Goal: Task Accomplishment & Management: Manage account settings

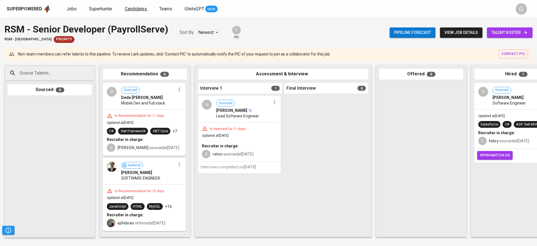
click at [127, 10] on span "Candidates" at bounding box center [136, 8] width 22 height 5
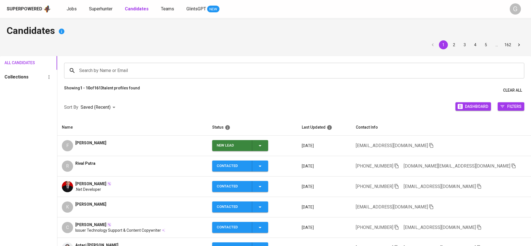
click at [429, 206] on icon "button" at bounding box center [431, 206] width 5 height 5
click at [67, 6] on link "Jobs" at bounding box center [72, 9] width 11 height 7
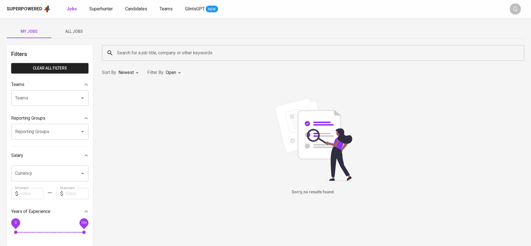
click at [69, 9] on b "Jobs" at bounding box center [72, 8] width 10 height 5
type input "OPEN"
click at [107, 6] on span "Superhunter" at bounding box center [101, 8] width 24 height 5
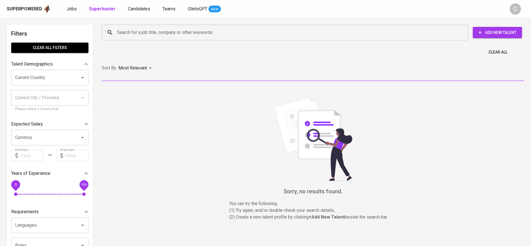
click at [131, 34] on input "Search for a job title, company or other keywords" at bounding box center [287, 32] width 342 height 11
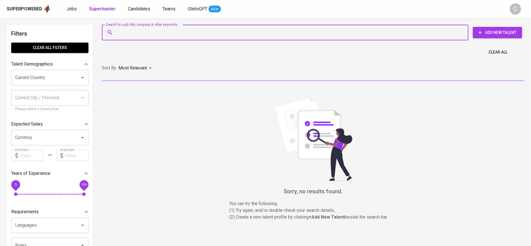
paste input "kivlanaziz@gmail.com"
type input "kivlanaziz@gmail.com"
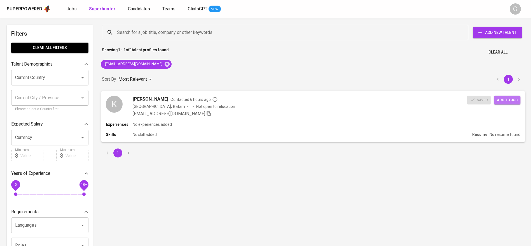
click at [506, 100] on span "Add to job" at bounding box center [507, 100] width 21 height 6
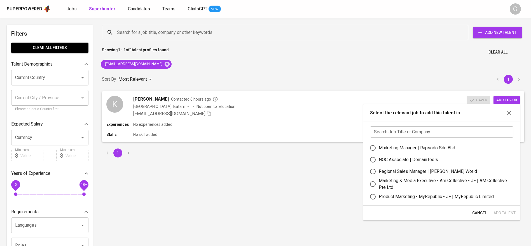
click at [416, 133] on input "text" at bounding box center [441, 131] width 143 height 11
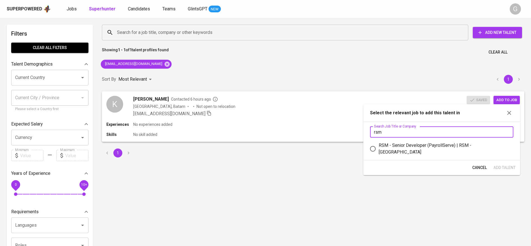
type input "rsm"
click at [400, 147] on div "RSM - Senior Developer (PayrollServe) | RSM - Singapore" at bounding box center [444, 148] width 130 height 13
click at [379, 147] on input "RSM - Senior Developer (PayrollServe) | RSM - Singapore" at bounding box center [373, 149] width 12 height 12
radio input "true"
click at [504, 165] on span "Add Talent" at bounding box center [504, 167] width 22 height 7
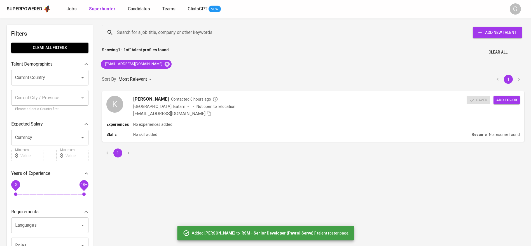
click at [70, 7] on span "Jobs" at bounding box center [72, 8] width 10 height 5
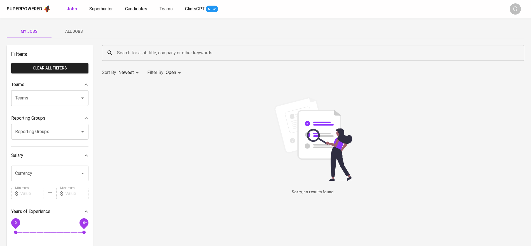
click at [77, 26] on button "All Jobs" at bounding box center [73, 31] width 45 height 13
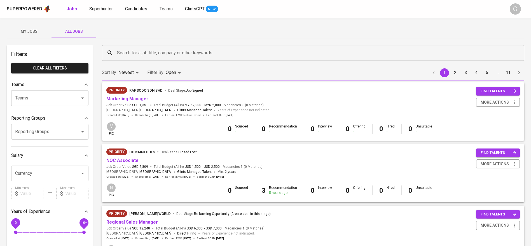
click at [149, 50] on input "Search for a job title, company or other keywords" at bounding box center [315, 53] width 398 height 11
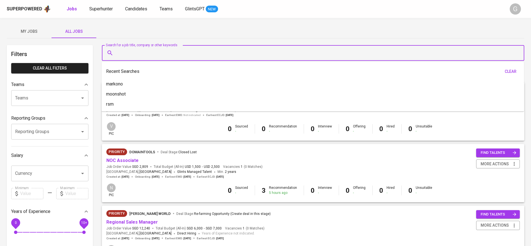
type input "s"
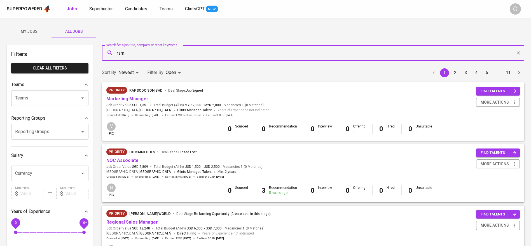
type input "rsm"
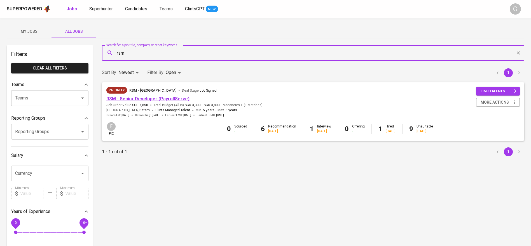
click at [147, 98] on link "RSM - Senior Developer (PayrollServe)" at bounding box center [147, 98] width 83 height 5
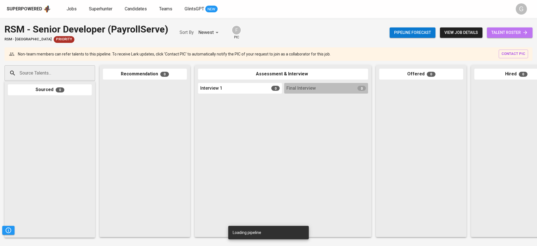
click at [505, 34] on span "talent roster" at bounding box center [510, 32] width 37 height 7
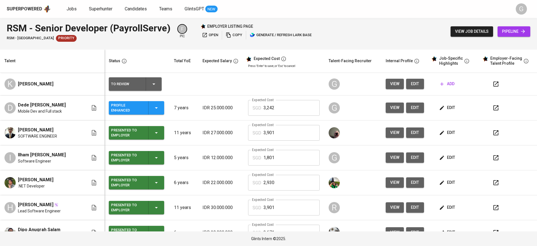
click at [414, 86] on button "edit" at bounding box center [415, 84] width 18 height 10
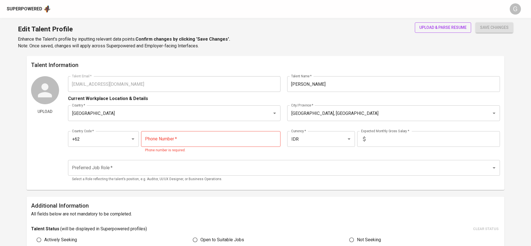
click at [434, 30] on span "upload & parse resume" at bounding box center [442, 27] width 47 height 7
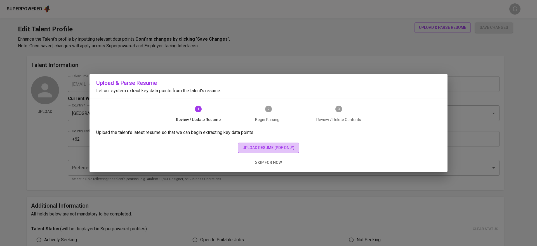
click at [280, 145] on span "upload resume (pdf only)" at bounding box center [269, 147] width 52 height 7
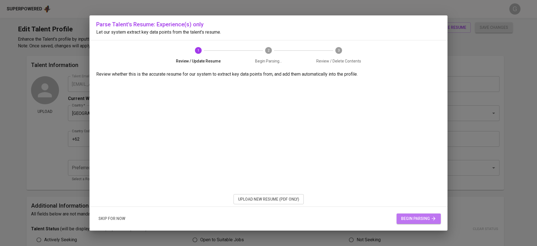
click at [411, 219] on span "begin parsing" at bounding box center [418, 218] width 35 height 7
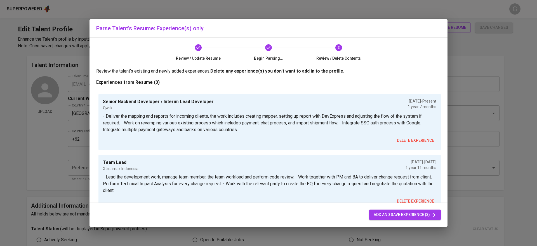
click at [384, 212] on span "add and save experience (3)" at bounding box center [405, 214] width 63 height 7
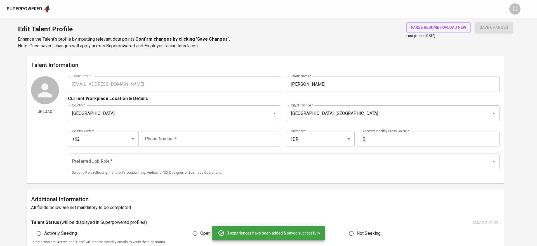
type input "IDR"
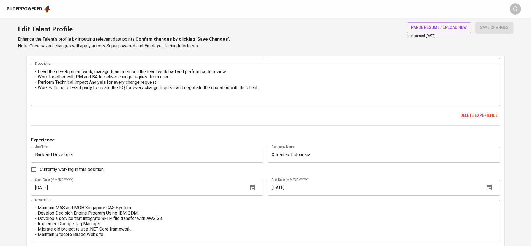
scroll to position [606, 0]
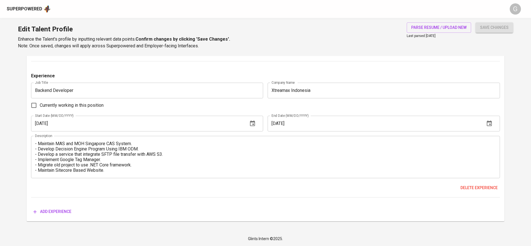
click at [86, 154] on textarea "- Maintain MAS and MOH Singapore CAS System. - Develop Decision Engine Program …" at bounding box center [265, 157] width 461 height 32
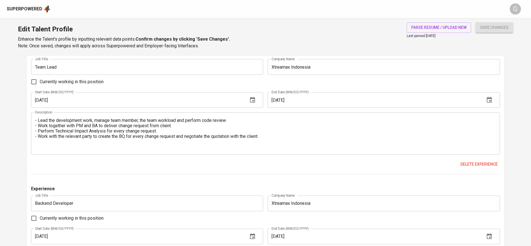
scroll to position [480, 0]
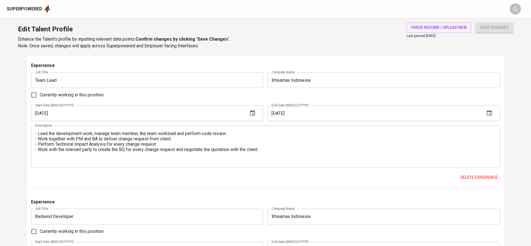
click at [269, 156] on textarea "- Lead the development work, manage team member, the team workload and perform …" at bounding box center [265, 147] width 461 height 32
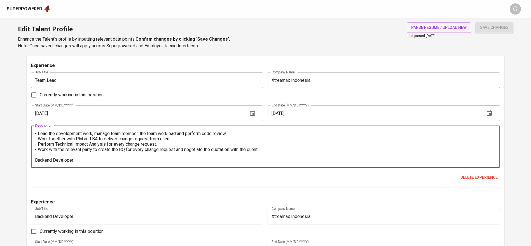
paste textarea "- Maintain MAS and MOH Singapore CAS System. - Develop Decision Engine Program …"
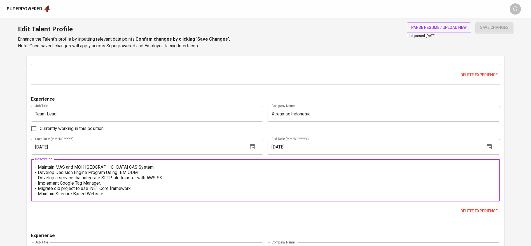
scroll to position [436, 0]
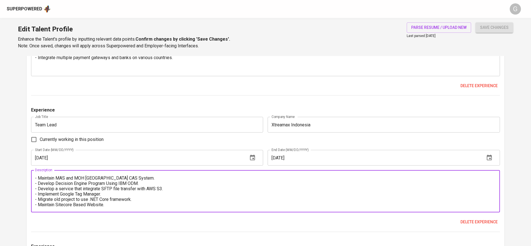
type textarea "- Lead the development work, manage team member, the team workload and perform …"
click at [70, 154] on input "01/01/2022" at bounding box center [137, 158] width 213 height 16
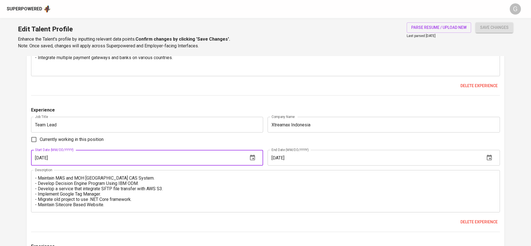
type input "09/01/2019"
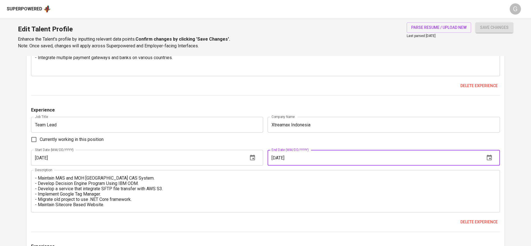
click at [303, 154] on input "12/01/2023" at bounding box center [373, 158] width 213 height 16
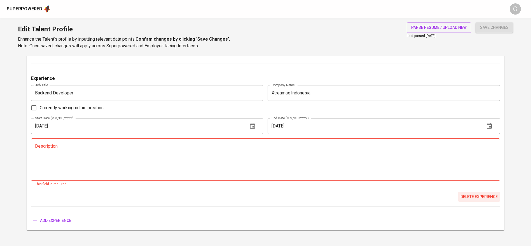
type input "11/01/2023"
click at [476, 198] on span "Delete experience" at bounding box center [478, 196] width 37 height 7
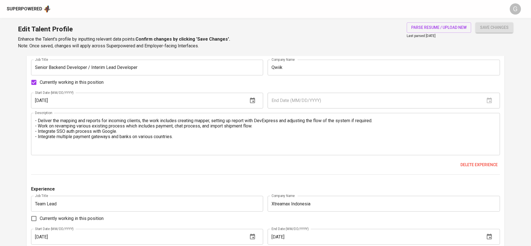
scroll to position [344, 0]
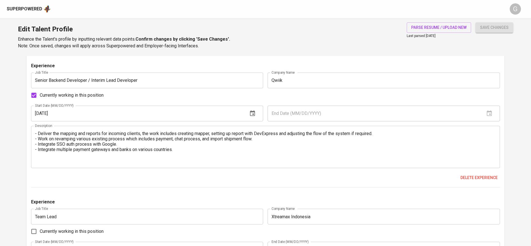
click at [54, 111] on input "01/01/2024" at bounding box center [137, 113] width 213 height 16
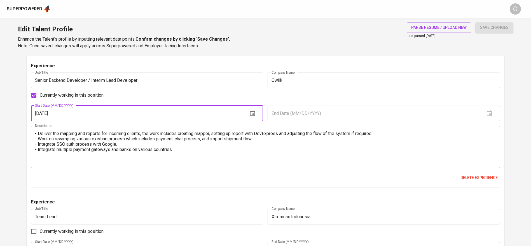
click at [108, 112] on input "01/01/2024" at bounding box center [137, 113] width 213 height 16
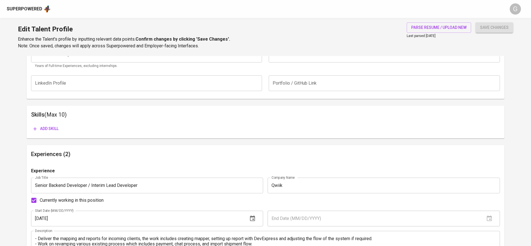
scroll to position [176, 0]
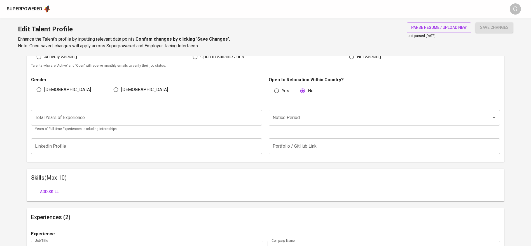
click at [53, 187] on button "Add skill" at bounding box center [46, 191] width 30 height 10
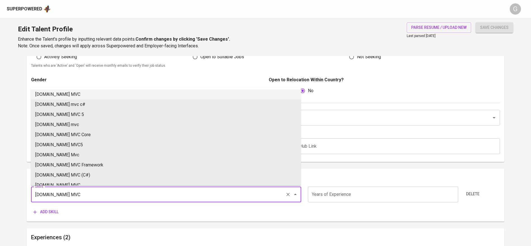
click at [58, 93] on li "[DOMAIN_NAME] MVC" at bounding box center [166, 94] width 270 height 10
type input "[DOMAIN_NAME] MVC"
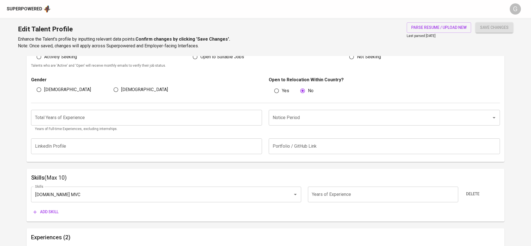
click at [47, 212] on span "Add skill" at bounding box center [45, 211] width 25 height 7
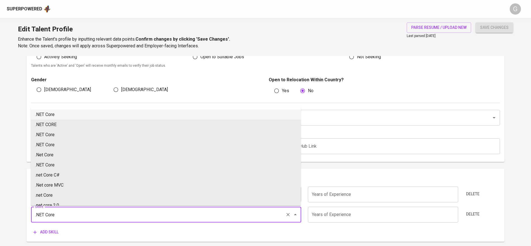
click at [52, 115] on li ".NET Core" at bounding box center [166, 114] width 270 height 10
type input ".NET Core"
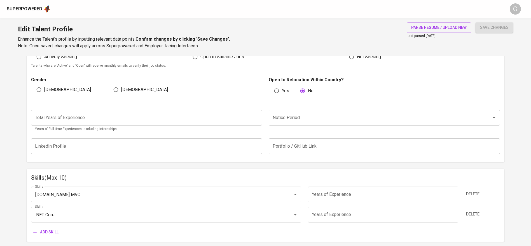
click at [43, 227] on button "Add skill" at bounding box center [46, 232] width 30 height 10
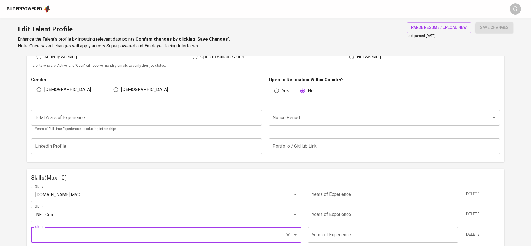
click at [148, 114] on input "number" at bounding box center [146, 118] width 231 height 16
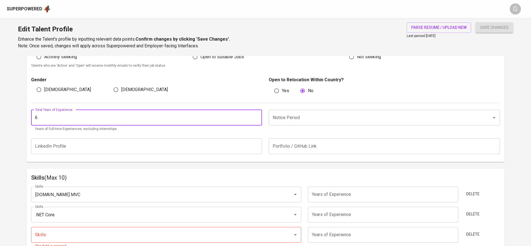
type input "6"
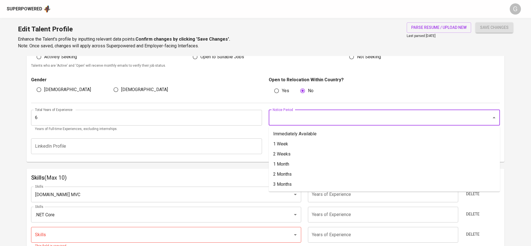
click at [303, 122] on input "Notice Period" at bounding box center [376, 117] width 210 height 11
click at [290, 163] on li "1 Month" at bounding box center [384, 164] width 231 height 10
type input "1 Month"
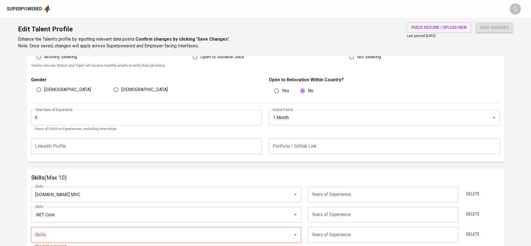
click at [45, 91] on span "Male" at bounding box center [67, 89] width 47 height 7
click at [44, 91] on input "Male" at bounding box center [39, 89] width 11 height 11
radio input "true"
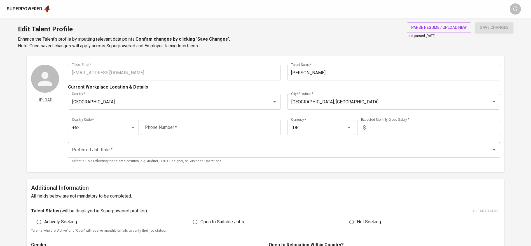
scroll to position [8, 0]
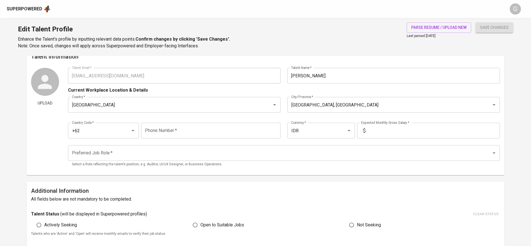
click at [394, 129] on input "text" at bounding box center [434, 131] width 132 height 16
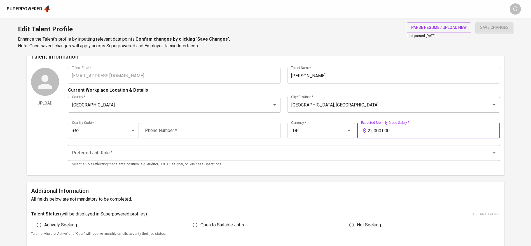
type input "22.000.000"
click at [475, 22] on button "save changes" at bounding box center [493, 27] width 37 height 10
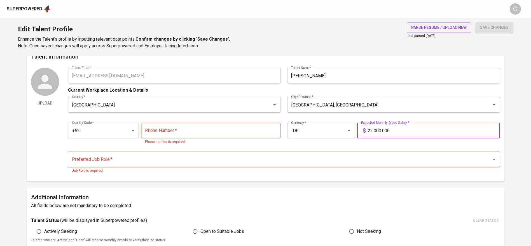
click at [329, 117] on div "Country Code   * +62 Country Code * Phone Number   * Phone Number * Phone numbe…" at bounding box center [284, 132] width 432 height 32
click at [329, 110] on input "Batam, Kepulauan Riau" at bounding box center [386, 104] width 192 height 11
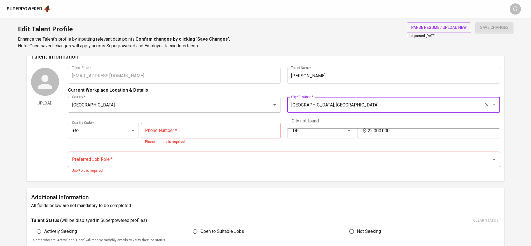
click at [329, 109] on input "Batam, Kepulauan Riau" at bounding box center [386, 104] width 192 height 11
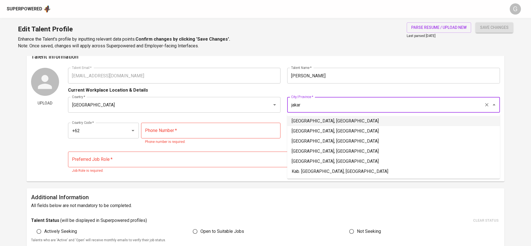
click at [348, 125] on li "Jakarta Selatan, DKI Jakarta" at bounding box center [393, 121] width 213 height 10
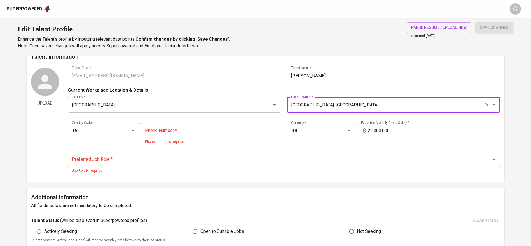
type input "Jakarta Selatan, DKI Jakarta"
click at [240, 133] on input "tel" at bounding box center [210, 131] width 139 height 16
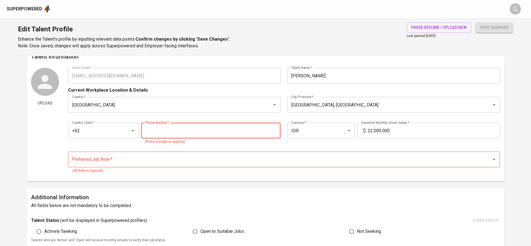
paste input "895-3273-60120"
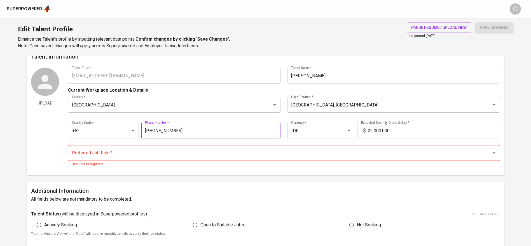
type input "895-3273-60120"
click at [171, 155] on input "Preferred Job Role   *" at bounding box center [276, 152] width 411 height 11
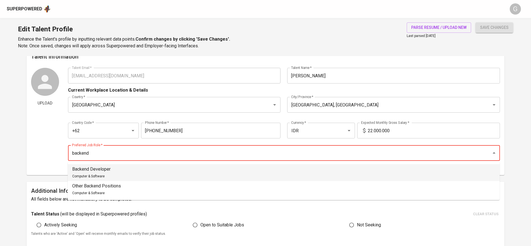
click at [155, 166] on li "Backend Developer Computer & Software" at bounding box center [284, 172] width 432 height 17
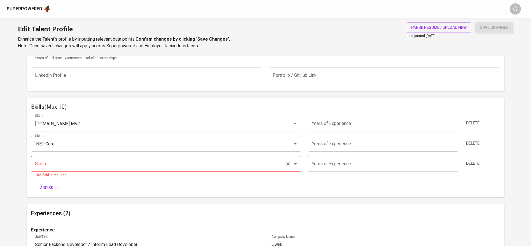
scroll to position [260, 0]
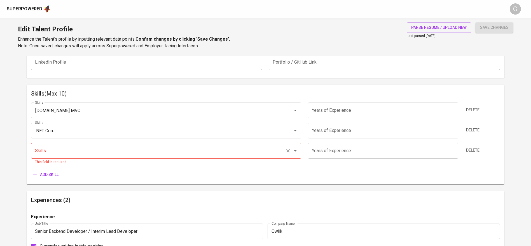
type input "Backend Developer"
click at [59, 147] on input "Skills" at bounding box center [158, 150] width 249 height 11
paste input "AWS"
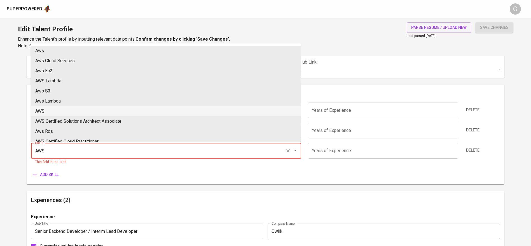
click at [43, 113] on li "AWS" at bounding box center [166, 111] width 270 height 10
type input "AWS"
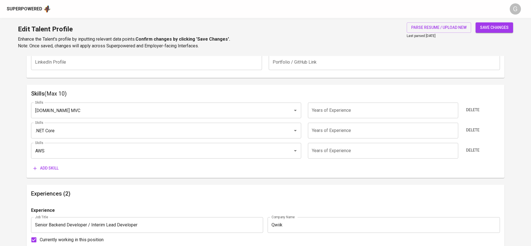
click at [51, 168] on span "Add skill" at bounding box center [45, 168] width 25 height 7
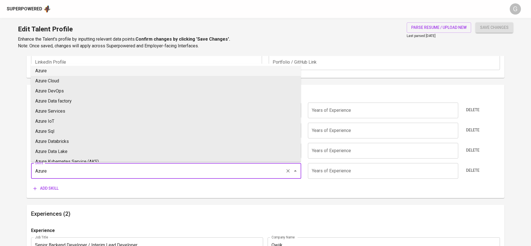
click at [48, 74] on li "Azure" at bounding box center [166, 71] width 270 height 10
type input "Azure"
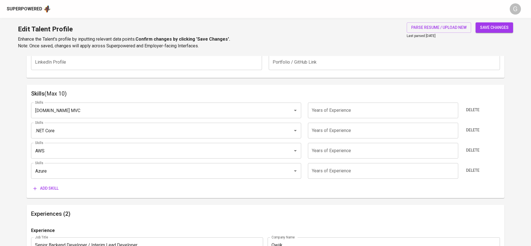
click at [53, 187] on span "Add skill" at bounding box center [45, 188] width 25 height 7
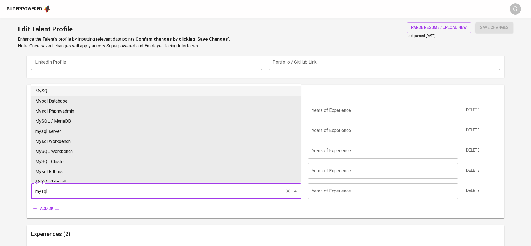
click at [59, 91] on li "MySQL" at bounding box center [166, 91] width 270 height 10
type input "MySQL"
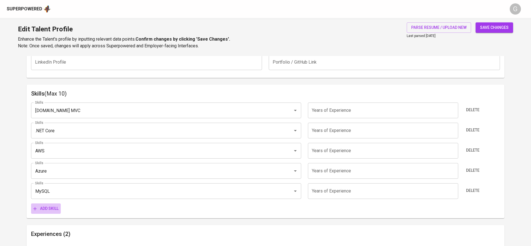
click at [44, 204] on button "Add skill" at bounding box center [46, 208] width 30 height 10
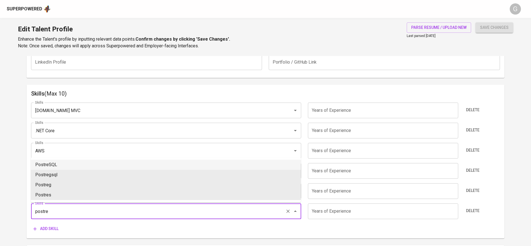
click at [56, 166] on li "PostreSQL" at bounding box center [166, 164] width 270 height 10
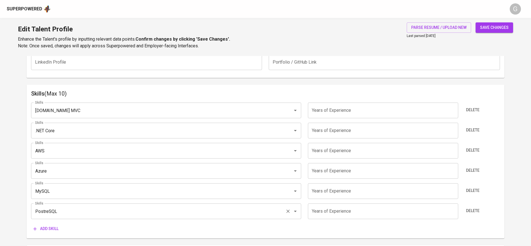
click at [106, 205] on div "PostreSQL Skills" at bounding box center [166, 211] width 270 height 16
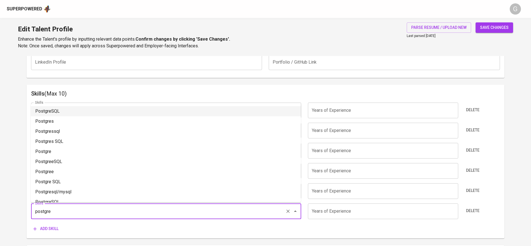
click at [72, 113] on li "PostgreSQL" at bounding box center [166, 111] width 270 height 10
type input "PostgreSQL"
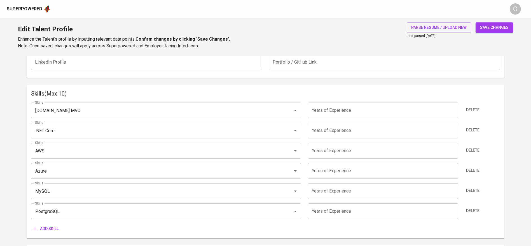
click at [328, 111] on input "number" at bounding box center [383, 110] width 150 height 16
type input "6"
click at [335, 127] on input "number" at bounding box center [383, 131] width 150 height 16
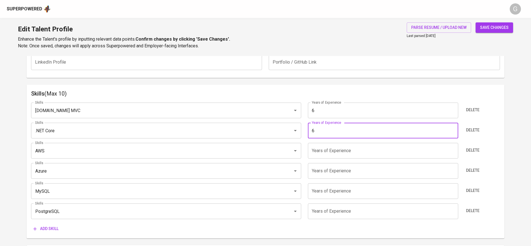
type input "6"
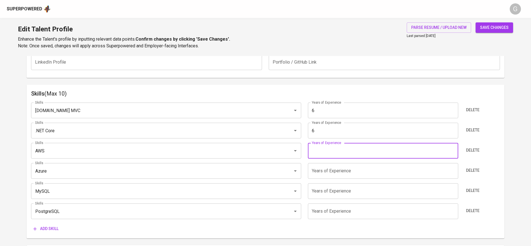
click at [335, 154] on input "number" at bounding box center [383, 151] width 150 height 16
type input "6"
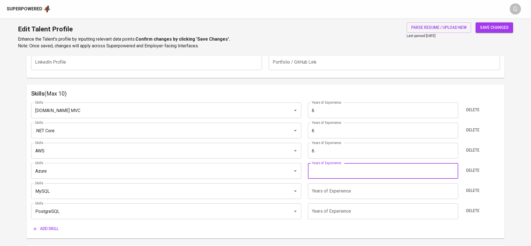
click at [334, 178] on input "number" at bounding box center [383, 171] width 150 height 16
type input "6"
click at [333, 200] on div "Skills ASP.NET MVC Skills Years of Experience 6 Years of Experience Delete Skil…" at bounding box center [265, 166] width 469 height 136
click at [332, 183] on input "number" at bounding box center [383, 191] width 150 height 16
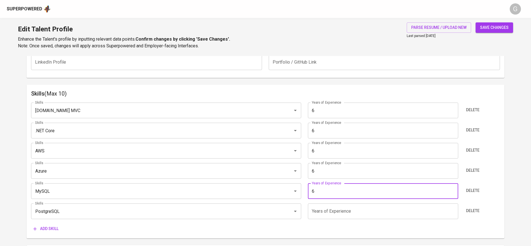
type input "6"
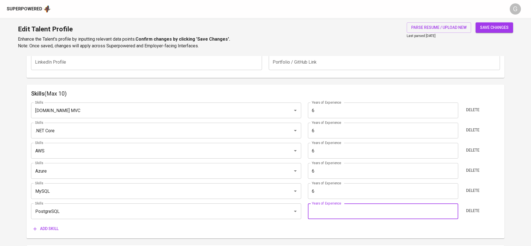
click at [332, 213] on input "number" at bounding box center [383, 211] width 150 height 16
type input "6"
click at [492, 21] on div "Edit Talent Profile Enhance the Talent's profile by inputting relevant data poi…" at bounding box center [265, 37] width 531 height 38
click at [492, 29] on span "save changes" at bounding box center [494, 27] width 29 height 7
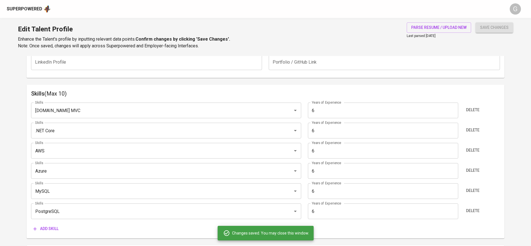
type input "PostgreSQL"
type input "MySQL"
type input "Microsoft Azure"
type input "AWS"
type input ".NET Core"
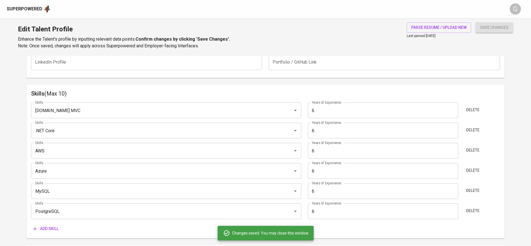
type input "[DOMAIN_NAME] MVC"
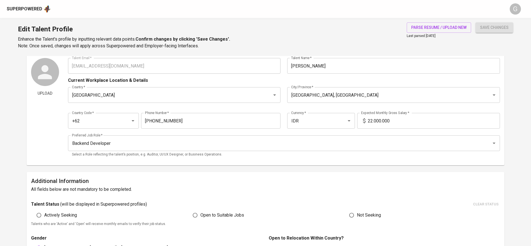
scroll to position [0, 0]
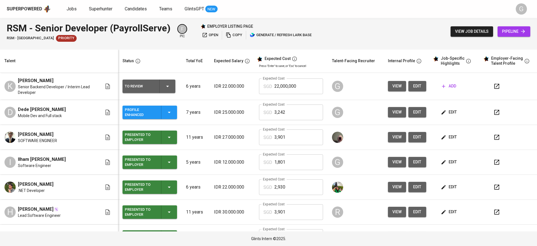
click at [441, 85] on icon "button" at bounding box center [444, 86] width 6 height 6
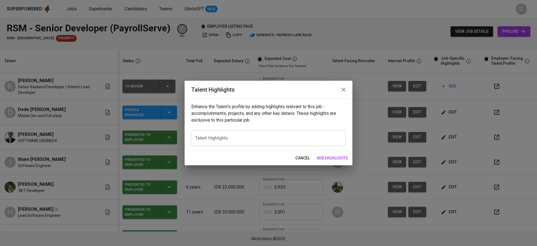
click at [278, 143] on div "x Talent Highlights" at bounding box center [268, 138] width 154 height 16
paste textarea "[PERSON_NAME] is a Software Developer with over 6 years of experience specializ…"
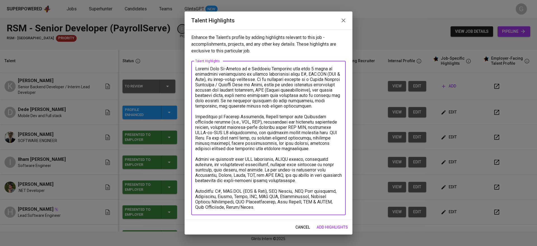
drag, startPoint x: 215, startPoint y: 69, endPoint x: 238, endPoint y: 69, distance: 23.0
click at [238, 69] on textarea at bounding box center [268, 138] width 147 height 144
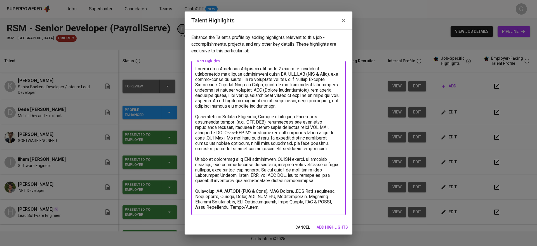
drag, startPoint x: 219, startPoint y: 82, endPoint x: 257, endPoint y: 83, distance: 38.3
click at [257, 83] on textarea at bounding box center [268, 138] width 147 height 144
click at [258, 94] on textarea at bounding box center [268, 138] width 147 height 144
click at [219, 87] on textarea at bounding box center [268, 138] width 147 height 144
drag, startPoint x: 233, startPoint y: 96, endPoint x: 310, endPoint y: 154, distance: 96.1
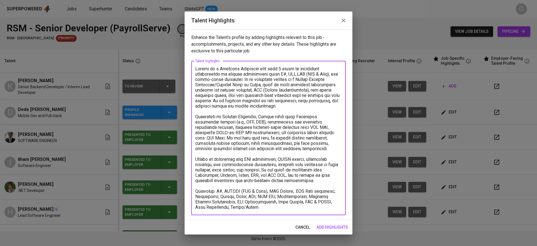
click at [310, 154] on textarea at bounding box center [268, 138] width 147 height 144
click at [233, 112] on textarea at bounding box center [268, 138] width 147 height 144
drag, startPoint x: 240, startPoint y: 122, endPoint x: 281, endPoint y: 136, distance: 42.7
click at [281, 136] on textarea at bounding box center [268, 138] width 147 height 144
click at [270, 116] on textarea at bounding box center [268, 138] width 147 height 144
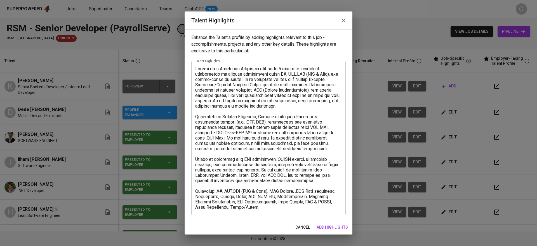
drag, startPoint x: 195, startPoint y: 159, endPoint x: 301, endPoint y: 170, distance: 107.2
click at [301, 170] on div "x Talent Highlights" at bounding box center [268, 138] width 154 height 154
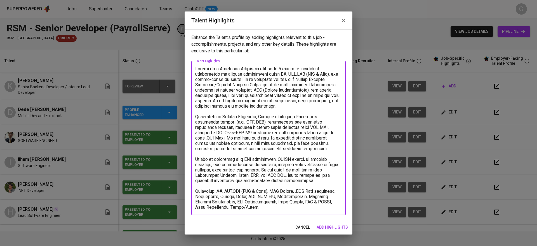
drag, startPoint x: 318, startPoint y: 180, endPoint x: 198, endPoint y: 153, distance: 122.9
click at [198, 153] on textarea at bounding box center [268, 138] width 147 height 144
click at [268, 128] on textarea at bounding box center [268, 138] width 147 height 144
drag, startPoint x: 216, startPoint y: 132, endPoint x: 325, endPoint y: 142, distance: 109.3
click at [325, 142] on textarea at bounding box center [268, 138] width 147 height 144
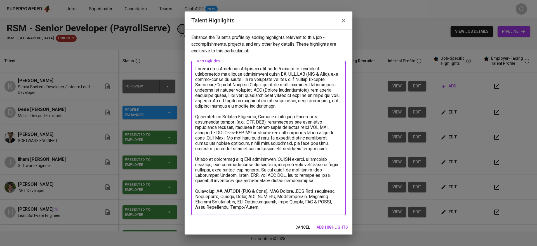
click at [241, 145] on textarea at bounding box center [268, 138] width 147 height 144
drag, startPoint x: 227, startPoint y: 139, endPoint x: 293, endPoint y: 164, distance: 70.3
click at [292, 154] on textarea at bounding box center [268, 138] width 147 height 144
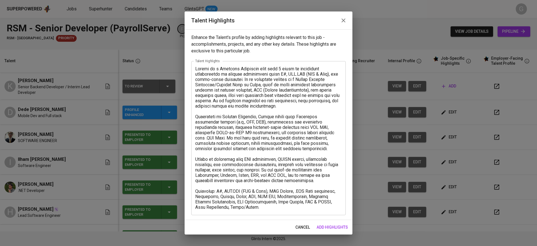
click at [284, 210] on div "x Talent Highlights" at bounding box center [268, 138] width 154 height 154
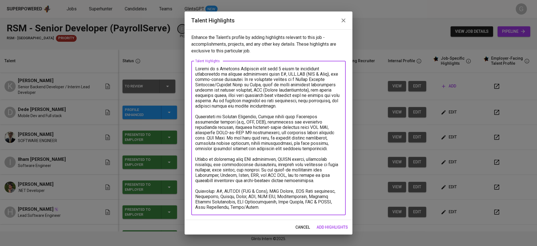
click at [284, 210] on div "x Talent Highlights" at bounding box center [268, 138] width 154 height 154
click at [264, 198] on textarea at bounding box center [268, 138] width 147 height 144
click at [262, 209] on textarea at bounding box center [268, 138] width 147 height 144
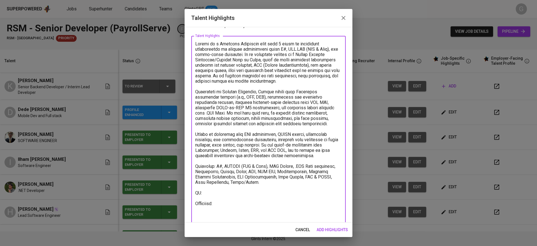
scroll to position [28, 0]
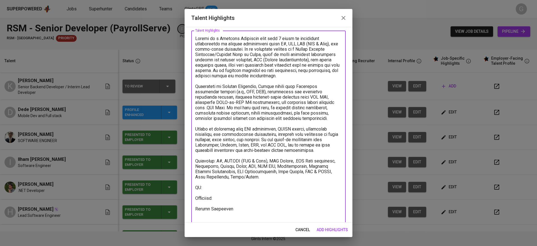
click at [241, 220] on textarea at bounding box center [268, 129] width 147 height 186
click at [231, 212] on textarea at bounding box center [268, 129] width 147 height 186
paste textarea "[URL][DOMAIN_NAME]"
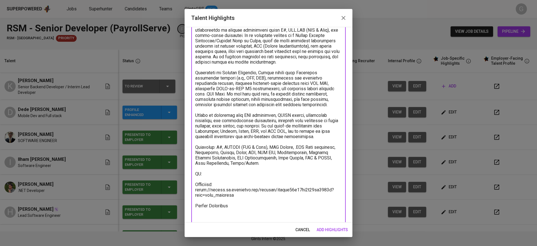
scroll to position [48, 0]
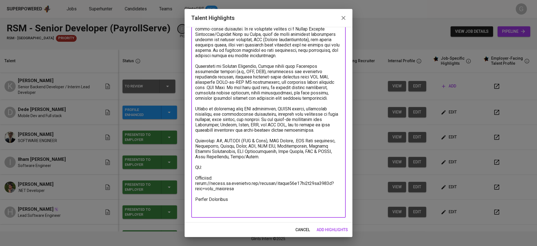
type textarea "[PERSON_NAME] is a Software Developer with over 6 years of experience specializ…"
click at [300, 214] on div "x Talent Highlights" at bounding box center [268, 113] width 154 height 207
click at [332, 227] on span "add highlights" at bounding box center [332, 229] width 31 height 7
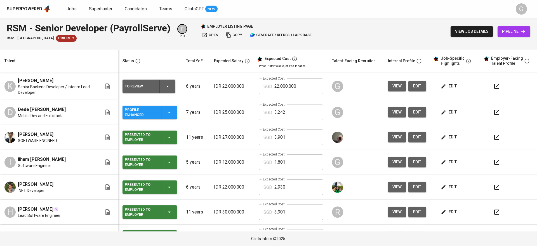
click at [445, 90] on button "edit" at bounding box center [449, 86] width 19 height 10
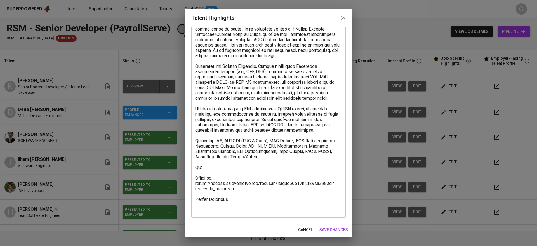
click at [231, 200] on textarea at bounding box center [268, 114] width 147 height 197
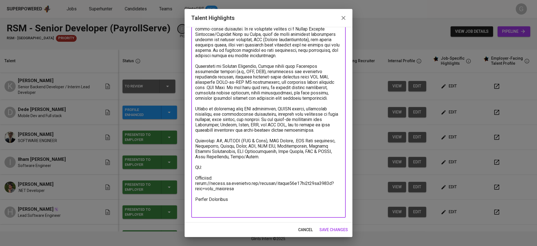
click at [235, 209] on textarea at bounding box center [268, 114] width 147 height 197
paste textarea "Basic Salary 2061.43 SGD BPJS Health 5% 48.68 SGD BPJS Manpower 6.24% 104.52 SG…"
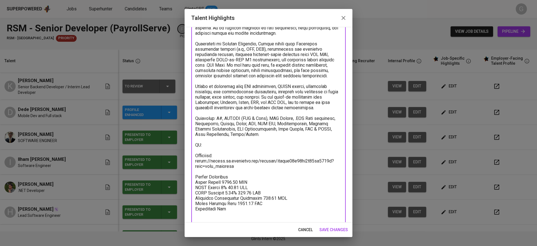
scroll to position [76, 0]
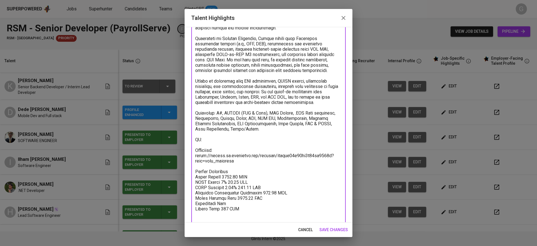
type textarea "[PERSON_NAME] is a Software Developer with over 6 years of experience specializ…"
click at [333, 229] on span "save changes" at bounding box center [333, 229] width 29 height 7
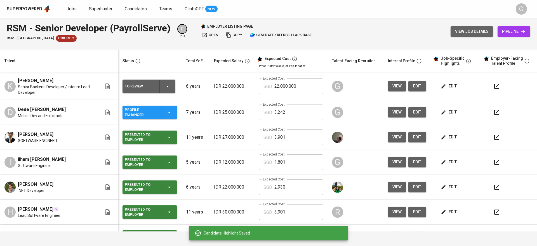
click at [456, 29] on span "view job details" at bounding box center [472, 31] width 34 height 7
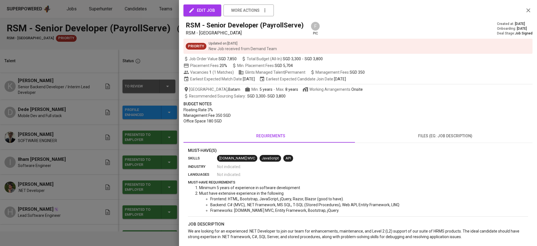
click at [89, 5] on div at bounding box center [268, 123] width 537 height 246
click at [125, 50] on div at bounding box center [268, 123] width 537 height 246
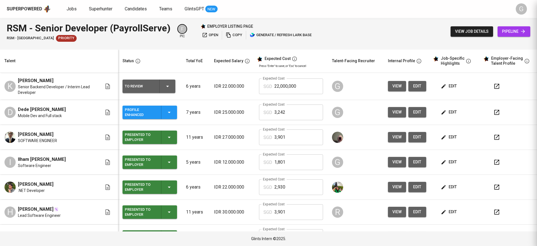
drag, startPoint x: 138, startPoint y: 32, endPoint x: 434, endPoint y: 93, distance: 301.9
click at [139, 32] on div at bounding box center [268, 123] width 537 height 246
click at [442, 89] on span "edit" at bounding box center [449, 86] width 15 height 7
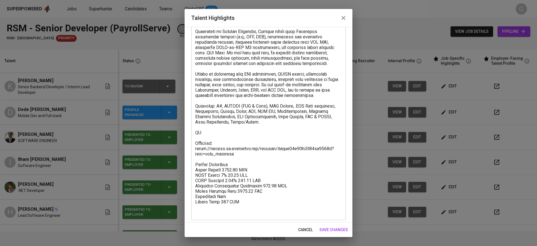
scroll to position [85, 0]
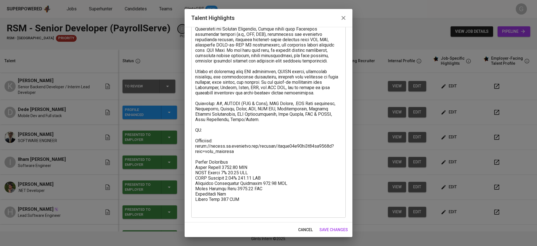
click at [240, 201] on textarea at bounding box center [268, 95] width 147 height 234
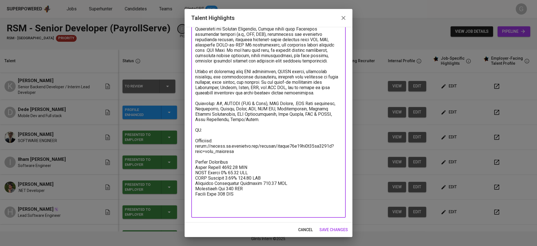
scroll to position [80, 0]
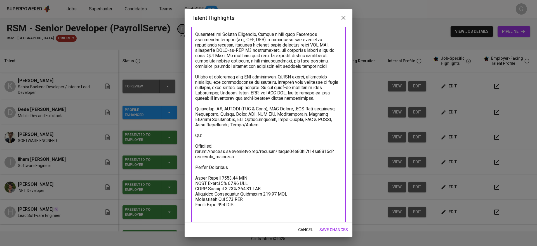
paste textarea "Total Payroll Cost 2386.42 SGD"
paste textarea "916.42"
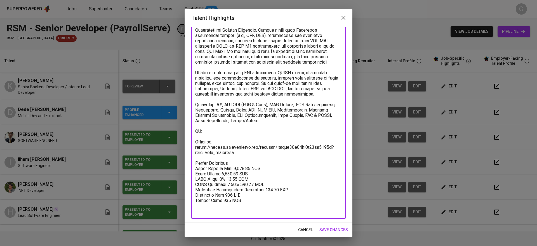
scroll to position [85, 0]
type textarea "[PERSON_NAME] is a Software Developer with over 6 years of experience specializ…"
click at [338, 227] on span "save changes" at bounding box center [333, 229] width 29 height 7
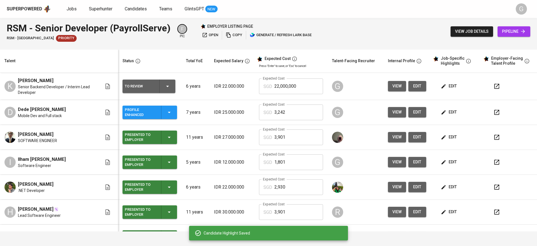
click at [278, 91] on input "22,000,000" at bounding box center [298, 86] width 49 height 16
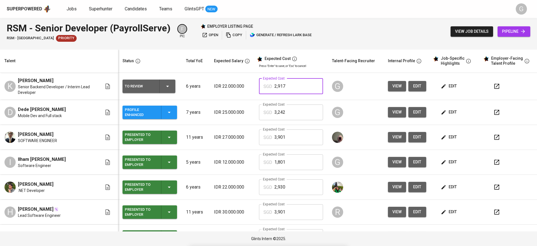
type input "2,917"
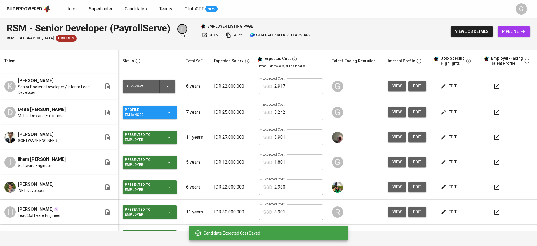
click at [442, 84] on span "edit" at bounding box center [449, 86] width 15 height 7
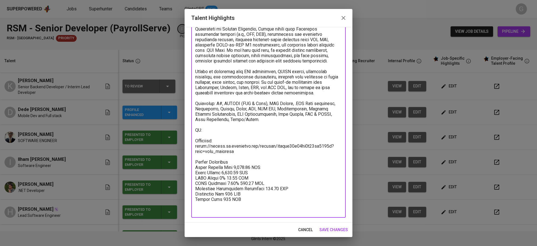
drag, startPoint x: 238, startPoint y: 202, endPoint x: 250, endPoint y: 207, distance: 12.9
click at [250, 207] on textarea at bounding box center [268, 95] width 147 height 234
click at [264, 210] on textarea at bounding box center [268, 95] width 147 height 234
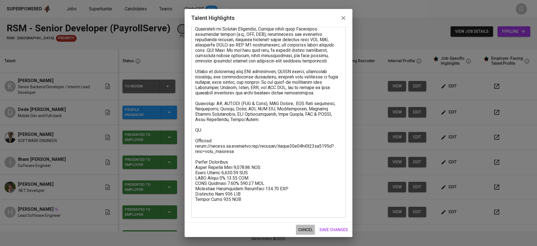
click at [297, 227] on button "cancel" at bounding box center [305, 229] width 19 height 10
